Goal: Task Accomplishment & Management: Complete application form

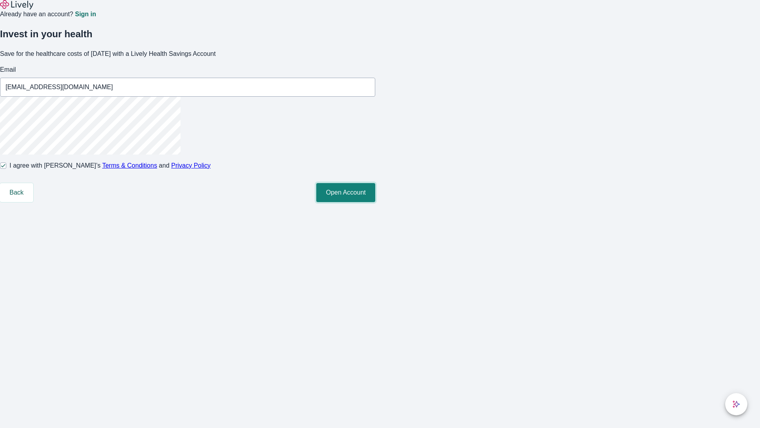
click at [375, 202] on button "Open Account" at bounding box center [345, 192] width 59 height 19
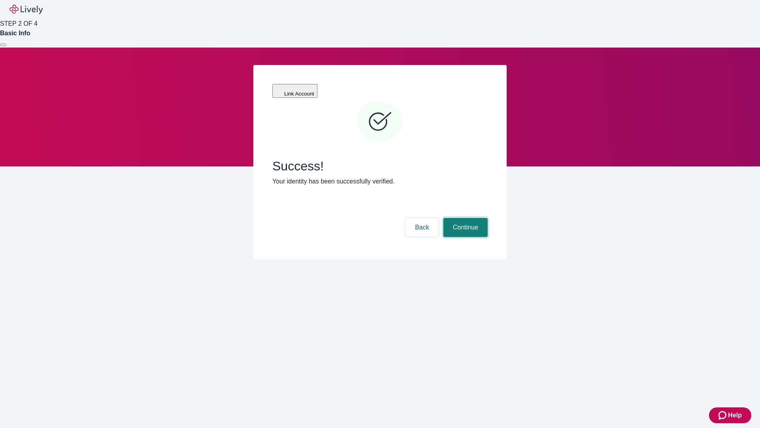
click at [464, 218] on button "Continue" at bounding box center [465, 227] width 44 height 19
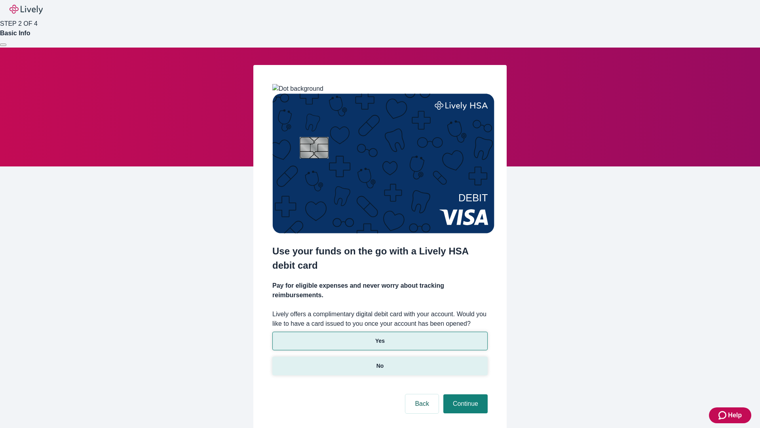
click at [380, 362] on p "No" at bounding box center [381, 366] width 8 height 8
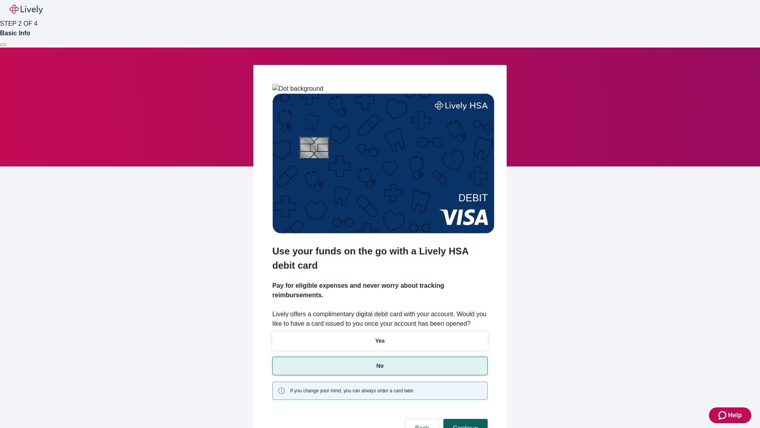
click at [464, 419] on button "Continue" at bounding box center [465, 428] width 44 height 19
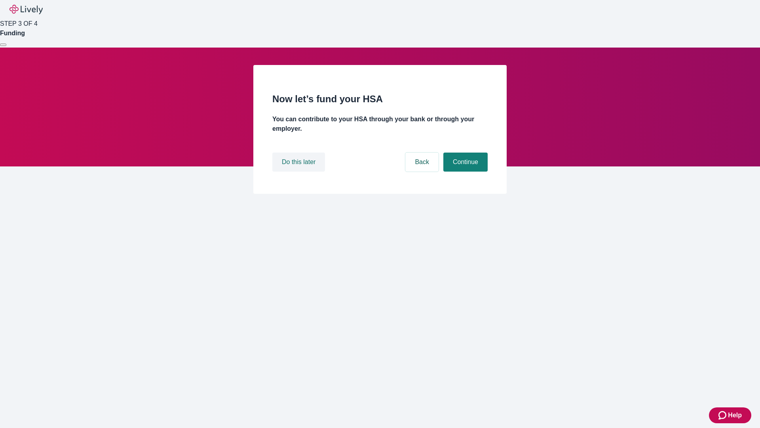
click at [300, 171] on button "Do this later" at bounding box center [298, 161] width 53 height 19
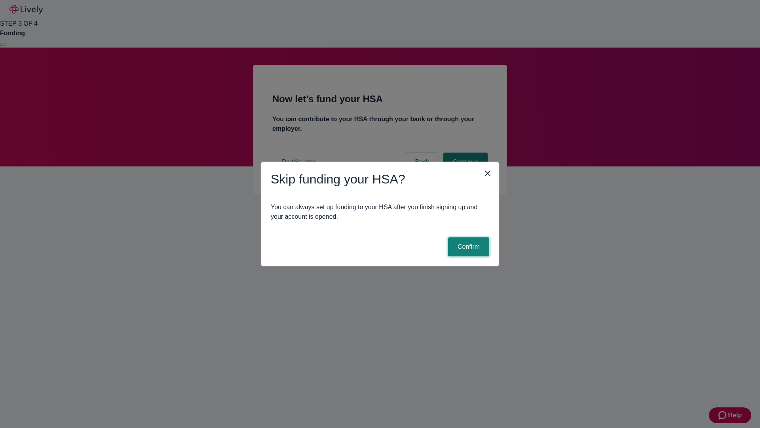
click at [468, 247] on button "Confirm" at bounding box center [468, 246] width 41 height 19
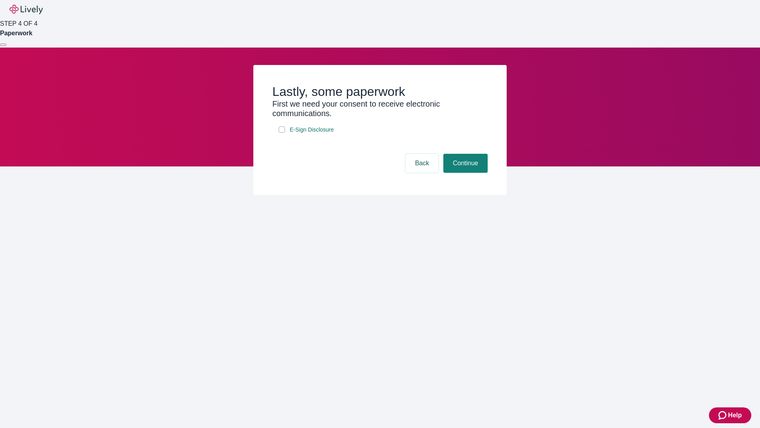
click at [282, 133] on input "E-Sign Disclosure" at bounding box center [282, 129] width 6 height 6
checkbox input "true"
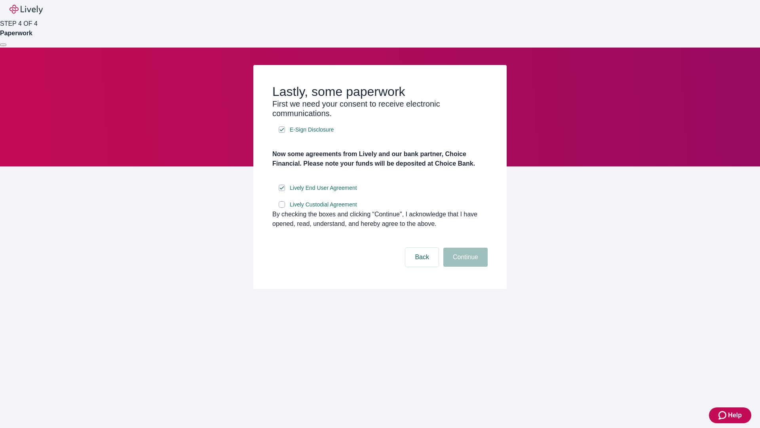
click at [282, 207] on input "Lively Custodial Agreement" at bounding box center [282, 204] width 6 height 6
checkbox input "true"
click at [464, 266] on button "Continue" at bounding box center [465, 256] width 44 height 19
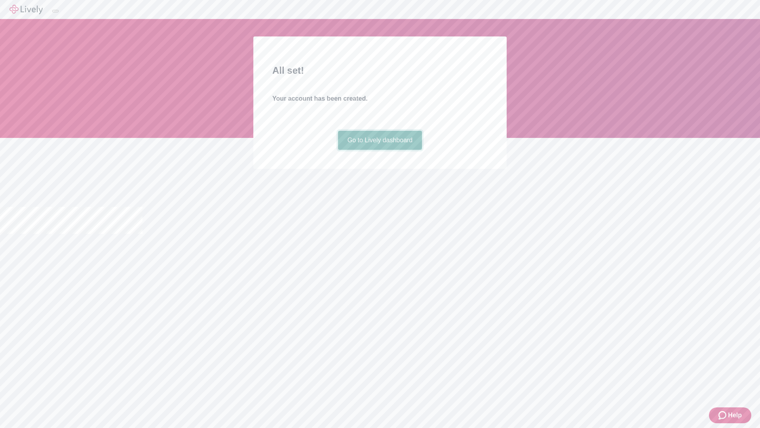
click at [380, 150] on link "Go to Lively dashboard" at bounding box center [380, 140] width 84 height 19
